Goal: Information Seeking & Learning: Learn about a topic

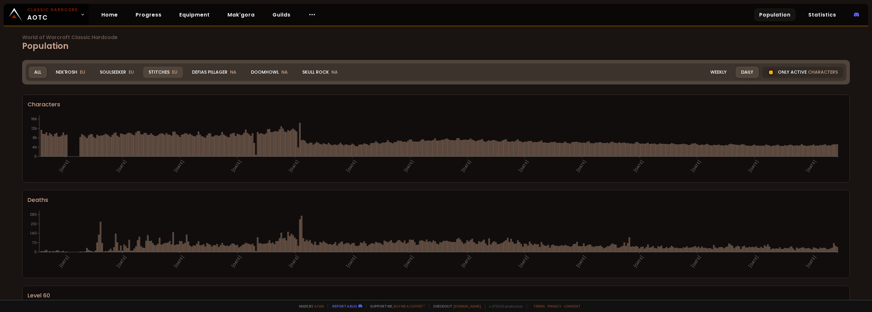
click at [172, 74] on span "EU" at bounding box center [174, 72] width 5 height 6
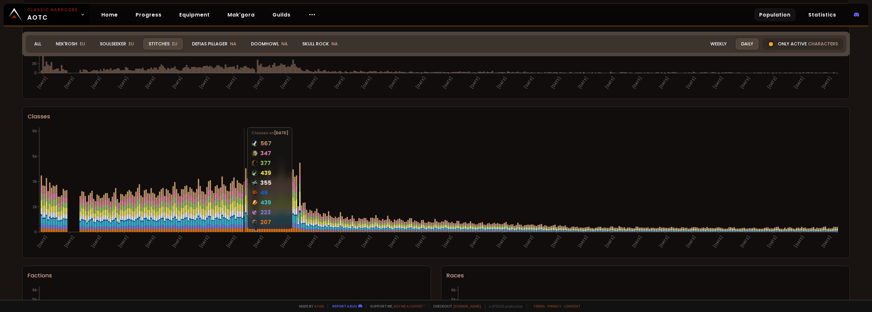
scroll to position [285, 0]
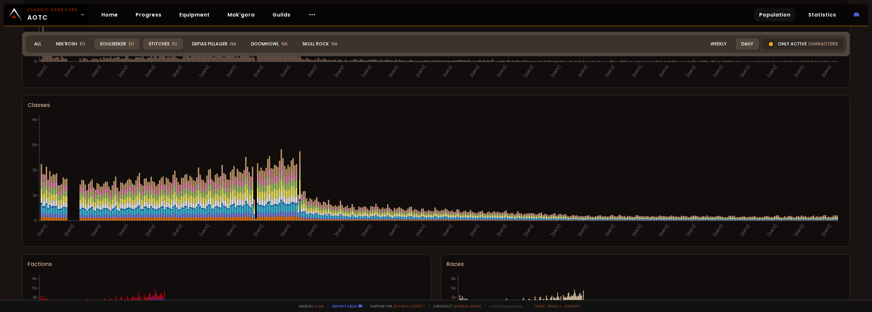
click at [113, 45] on div "Soulseeker EU" at bounding box center [116, 43] width 45 height 11
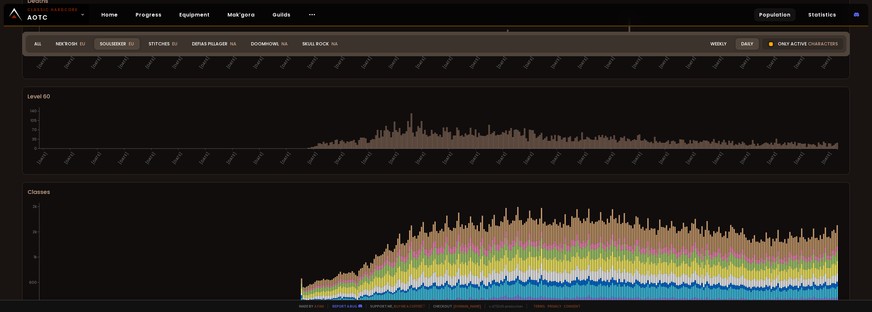
scroll to position [145, 0]
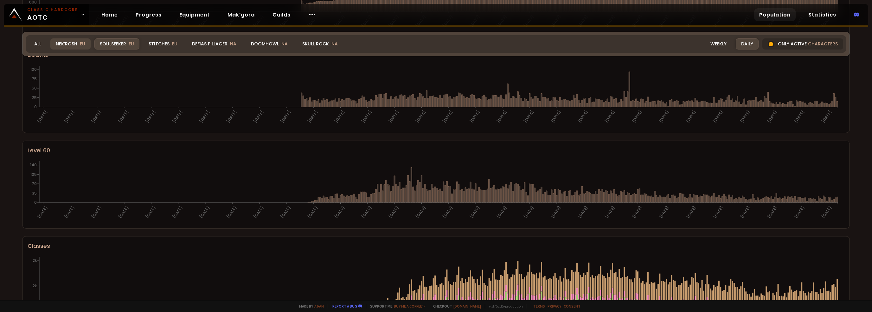
click at [79, 43] on div "Nek'Rosh EU" at bounding box center [70, 43] width 40 height 11
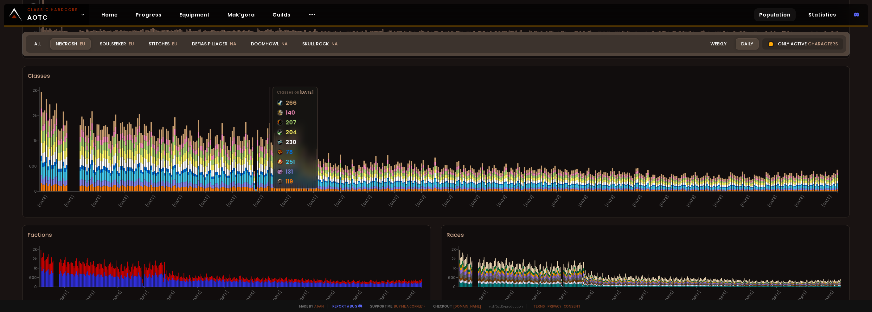
scroll to position [335, 0]
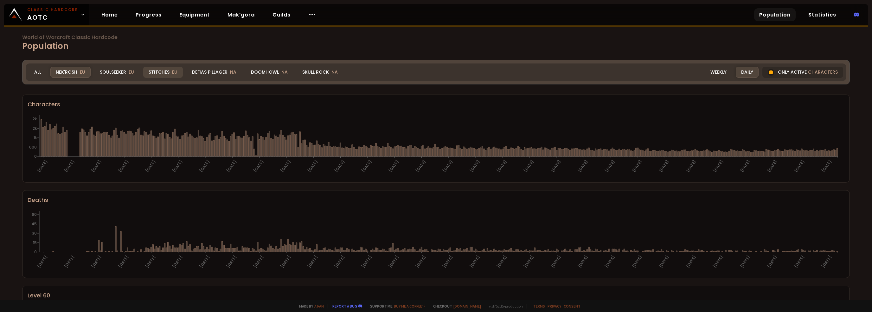
click at [153, 71] on div "Stitches EU" at bounding box center [163, 72] width 40 height 11
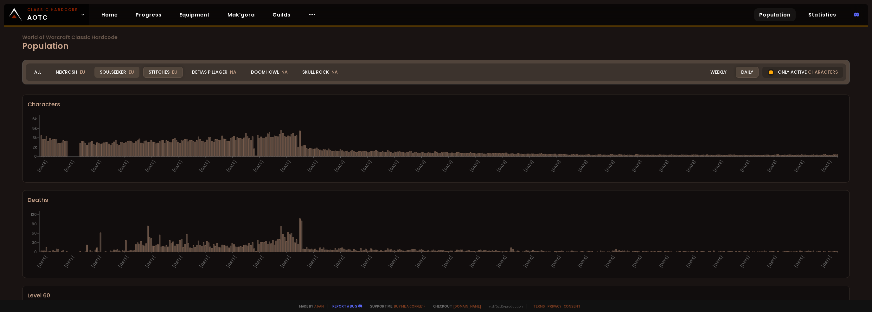
click at [120, 69] on div "Soulseeker EU" at bounding box center [116, 72] width 45 height 11
